Goal: Navigation & Orientation: Find specific page/section

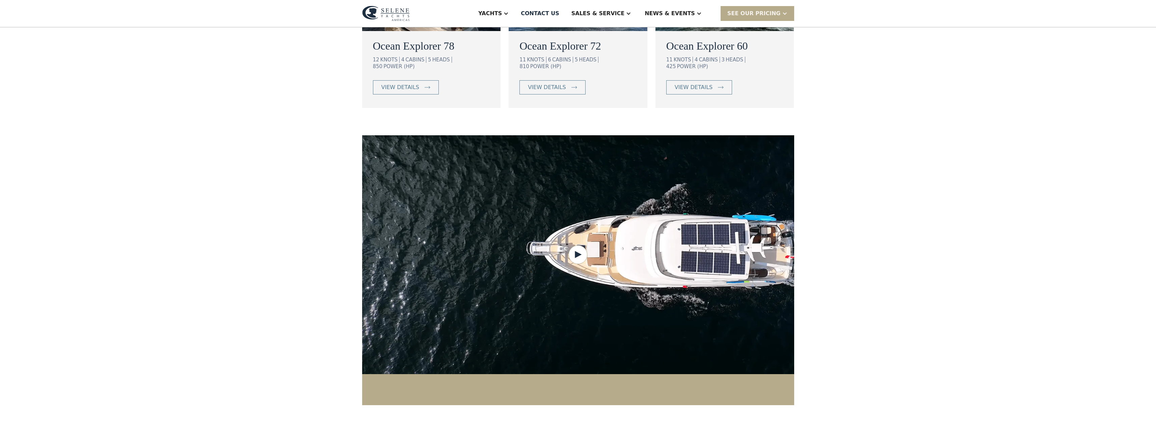
scroll to position [896, 0]
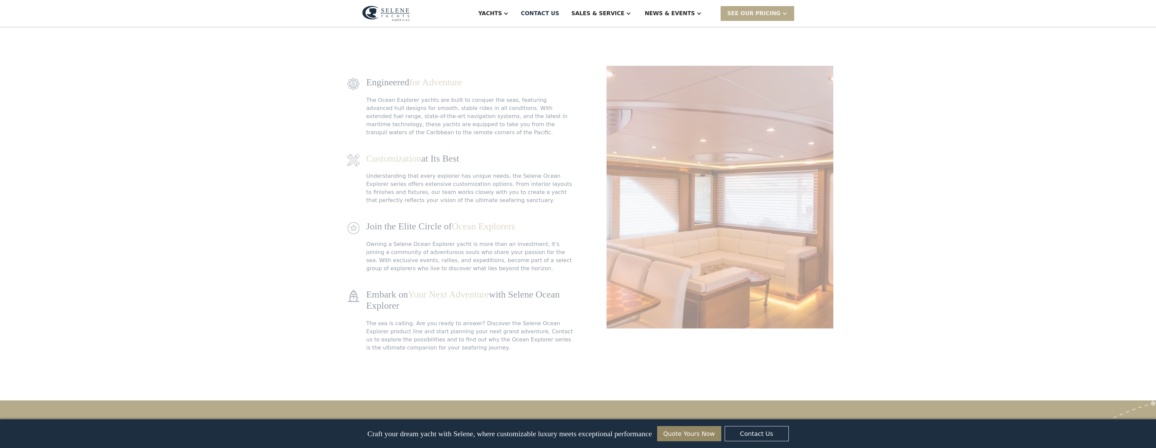
click at [394, 17] on img at bounding box center [386, 14] width 48 height 16
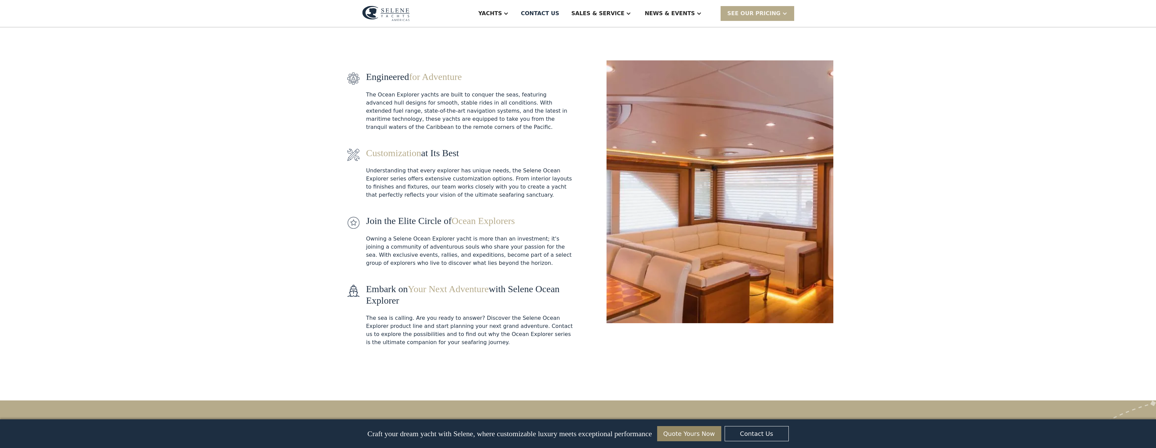
scroll to position [1295, 0]
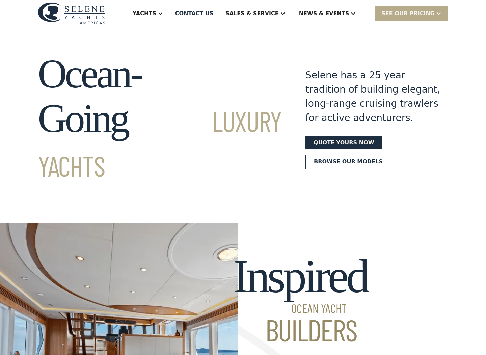
click at [312, 155] on link "Browse our models" at bounding box center [348, 162] width 86 height 14
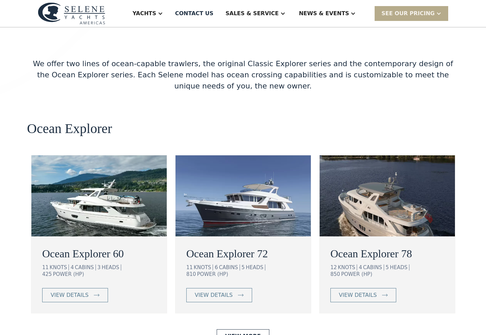
scroll to position [1166, 0]
